Goal: Navigation & Orientation: Find specific page/section

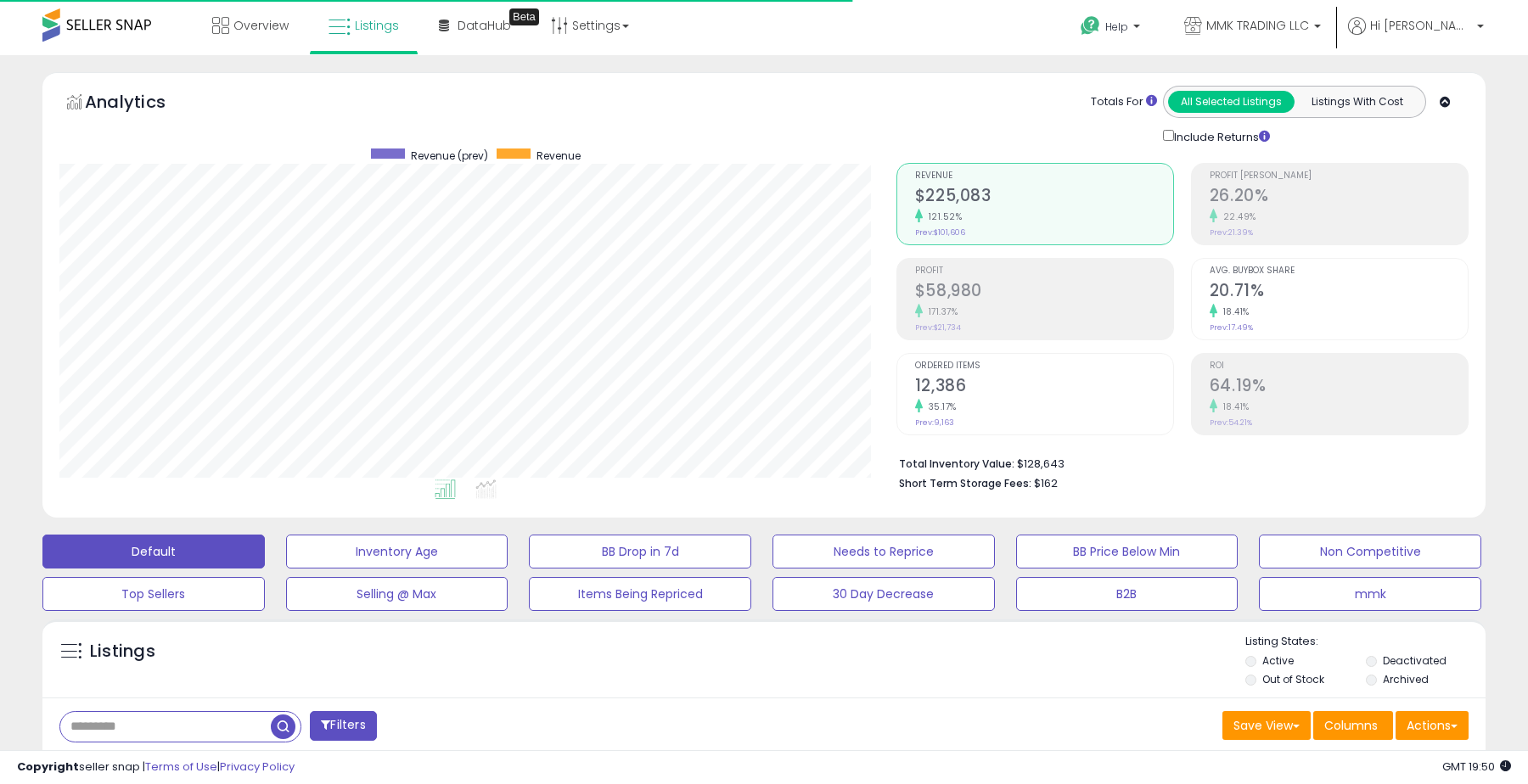
scroll to position [348, 836]
click at [368, 42] on link "Listings" at bounding box center [363, 26] width 95 height 51
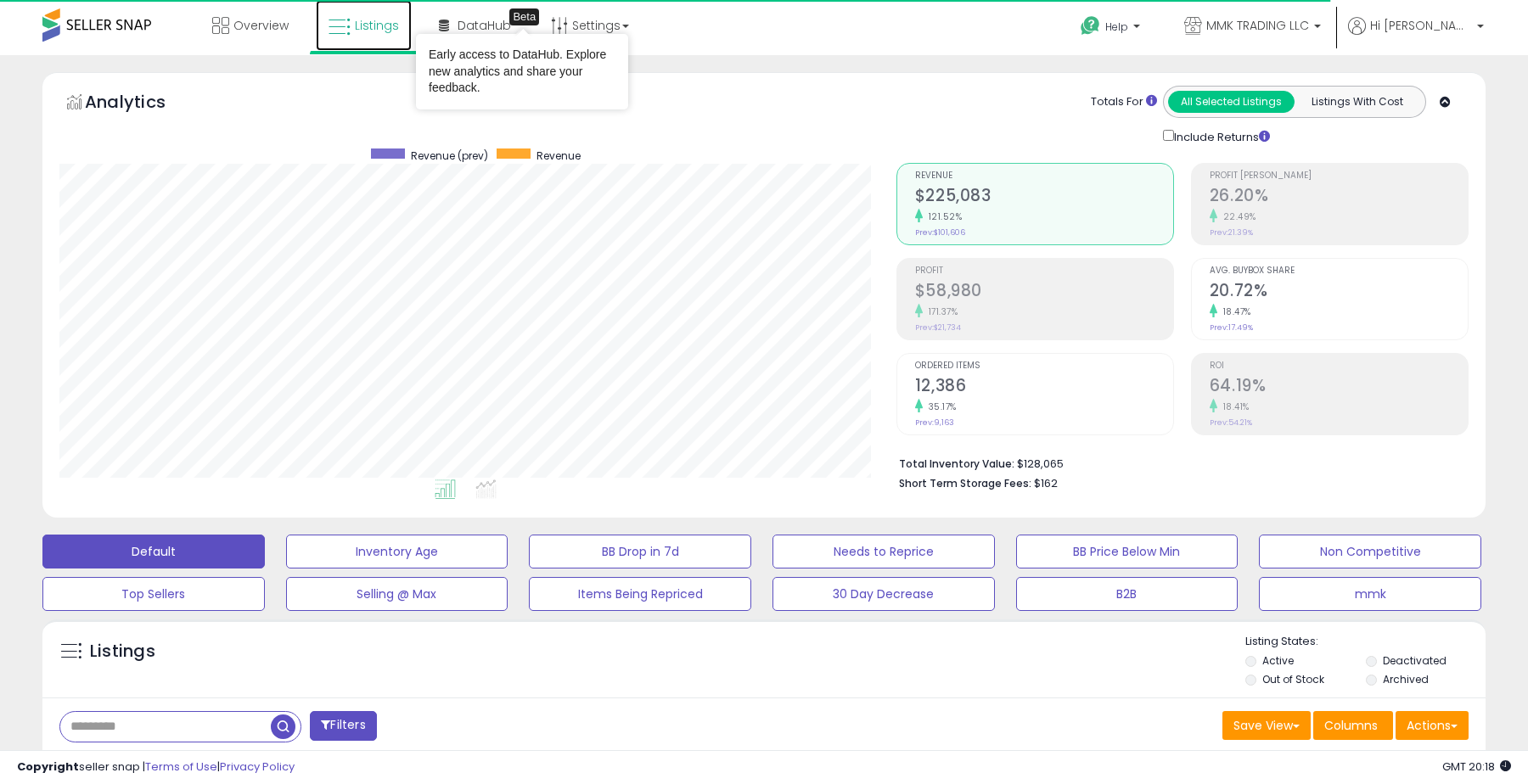
click at [371, 27] on span "Listings" at bounding box center [377, 25] width 44 height 17
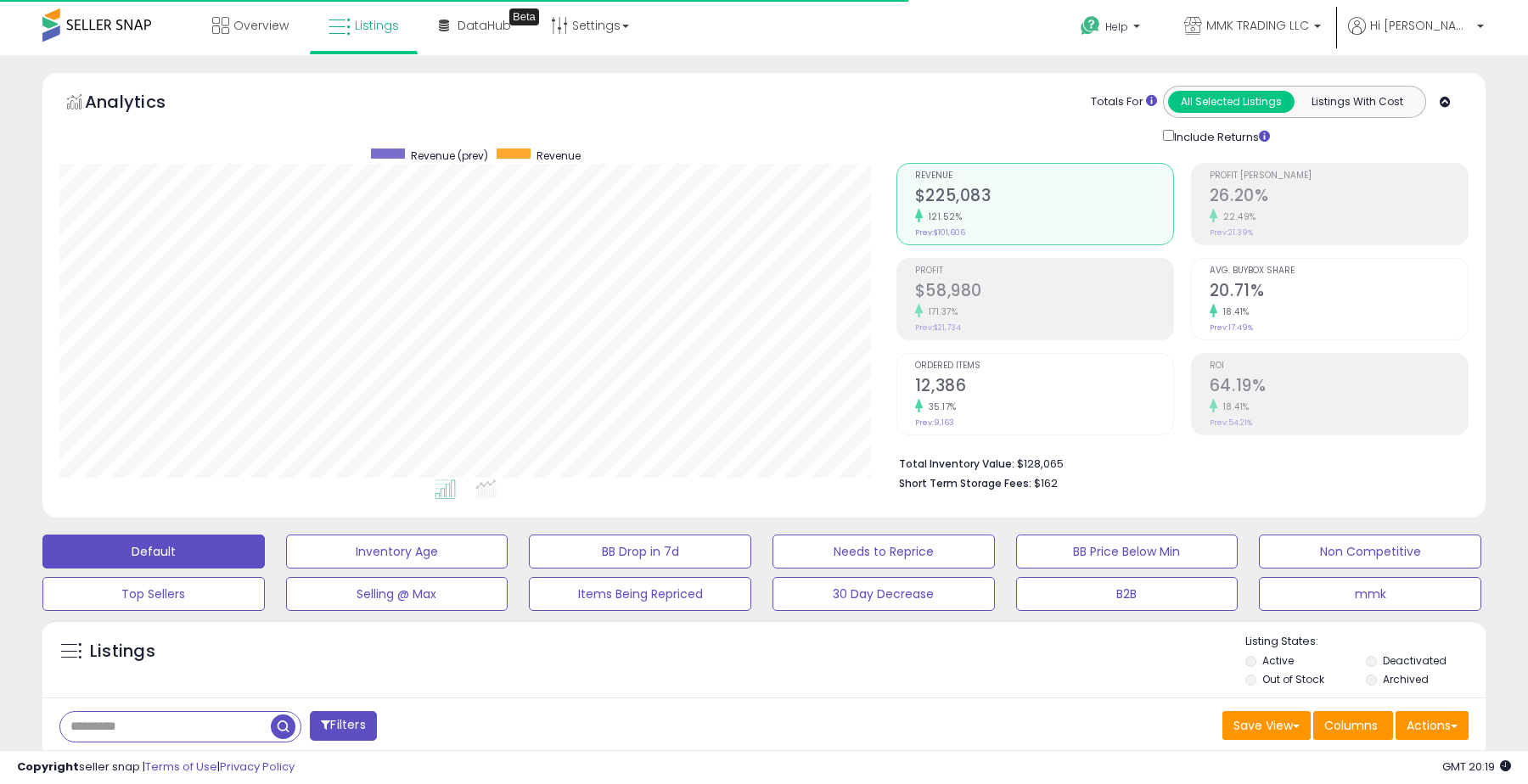
scroll to position [348, 836]
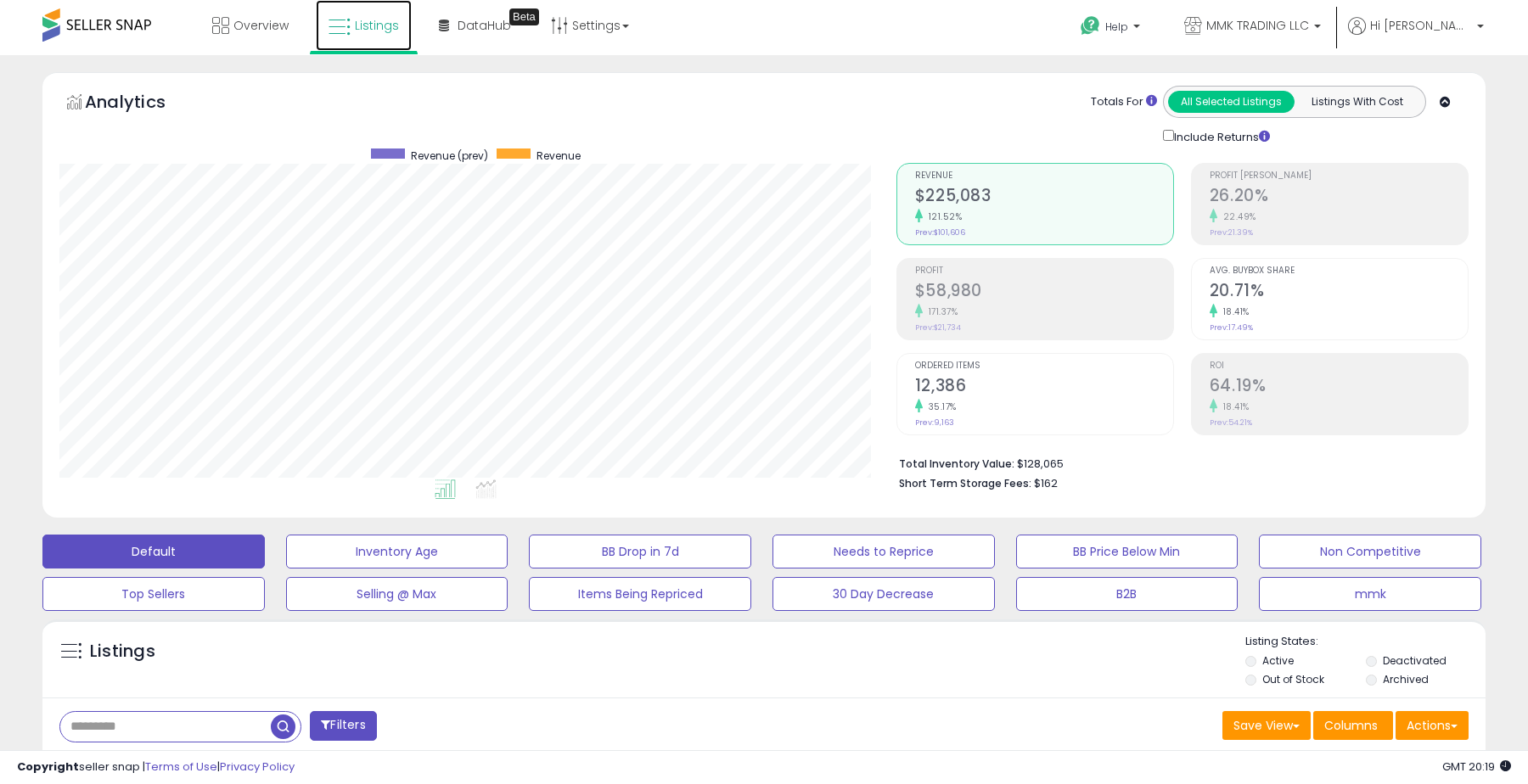
drag, startPoint x: 355, startPoint y: 37, endPoint x: 366, endPoint y: 35, distance: 11.2
click at [355, 37] on link "Listings" at bounding box center [363, 26] width 95 height 51
